Goal: Task Accomplishment & Management: Complete application form

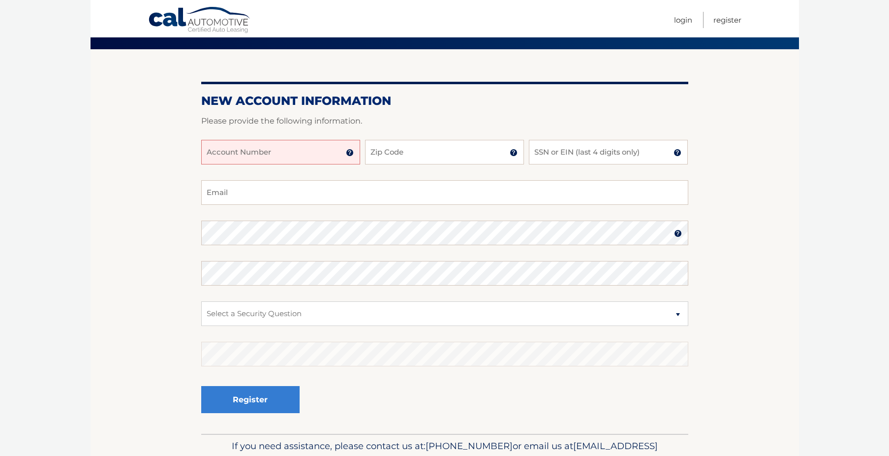
scroll to position [98, 0]
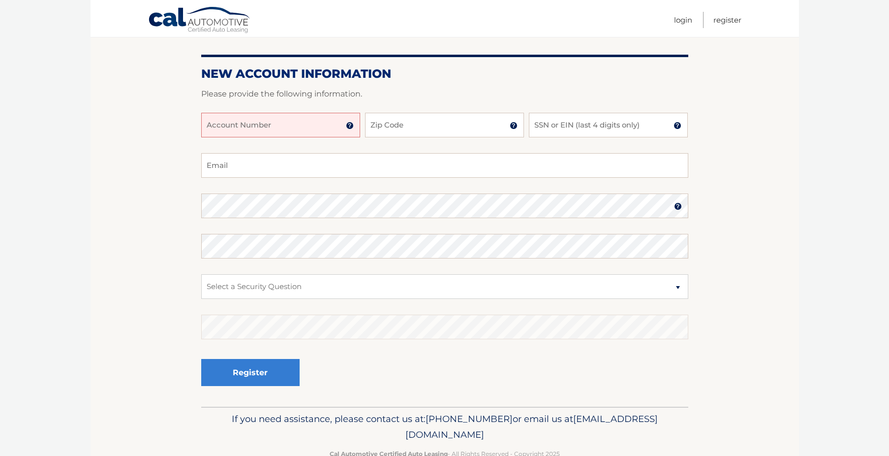
click at [349, 124] on img at bounding box center [350, 126] width 8 height 8
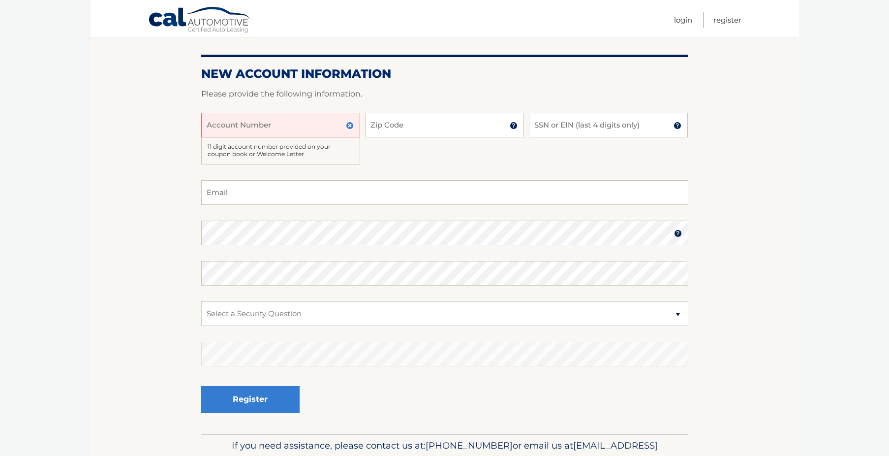
click at [739, 97] on section "New Account Information Please provide the following information. Account Numbe…" at bounding box center [445, 227] width 709 height 411
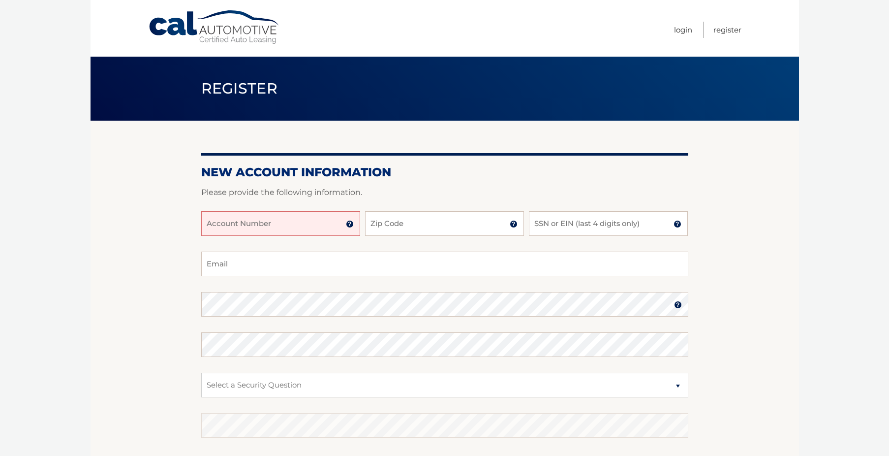
click at [93, 254] on section "New Account Information Please provide the following information. Account Numbe…" at bounding box center [445, 313] width 709 height 384
click at [275, 221] on input "Account Number" at bounding box center [280, 223] width 159 height 25
click at [247, 224] on input "444560" at bounding box center [280, 223] width 159 height 25
click at [221, 224] on input "44456020519" at bounding box center [280, 223] width 159 height 25
type input "44456020519"
